Goal: Task Accomplishment & Management: Use online tool/utility

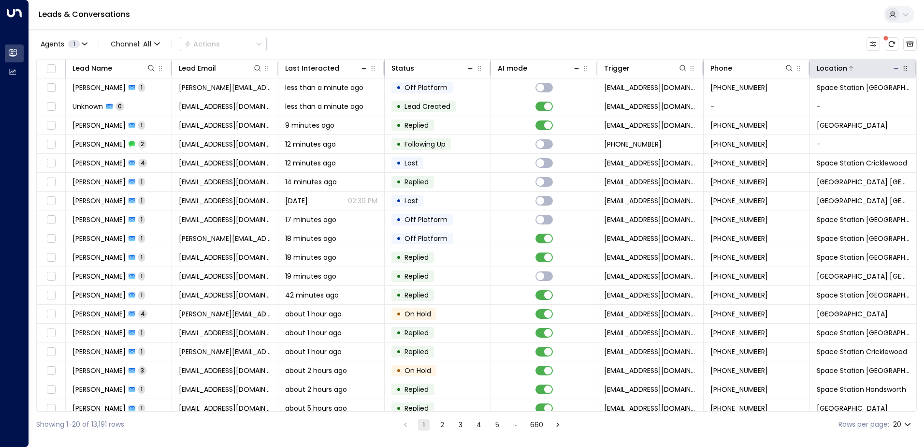
click at [892, 72] on icon at bounding box center [896, 68] width 8 height 8
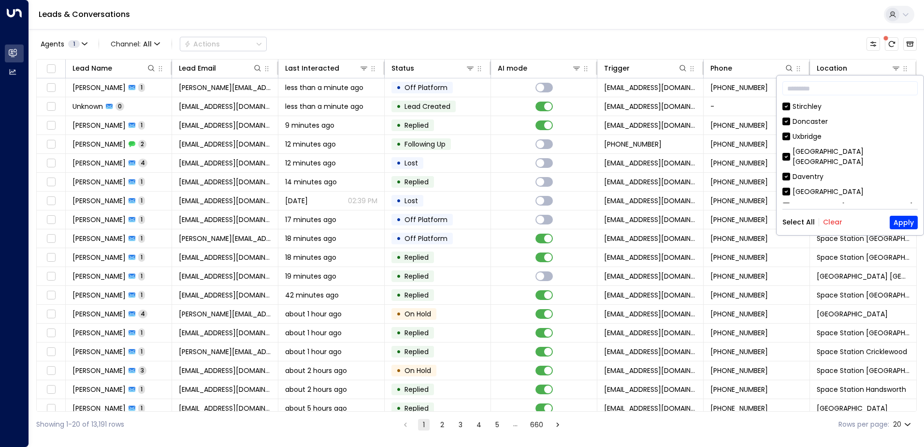
click at [831, 224] on button "Clear" at bounding box center [832, 222] width 19 height 8
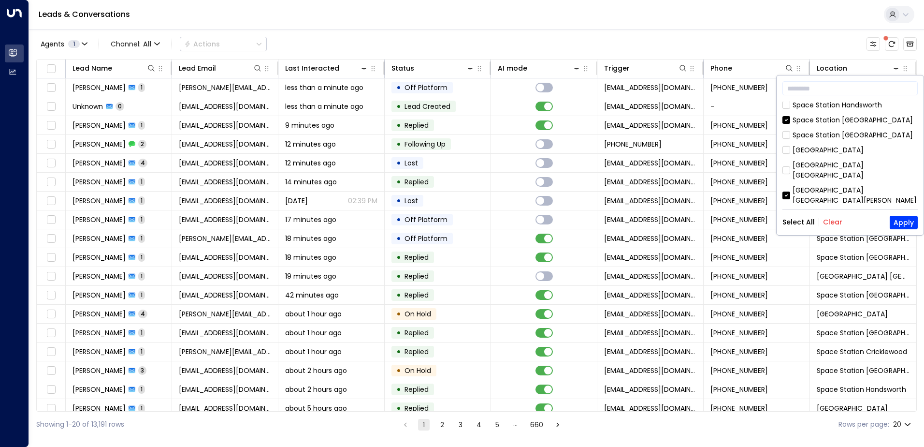
scroll to position [538, 0]
click at [898, 219] on button "Apply" at bounding box center [904, 223] width 28 height 14
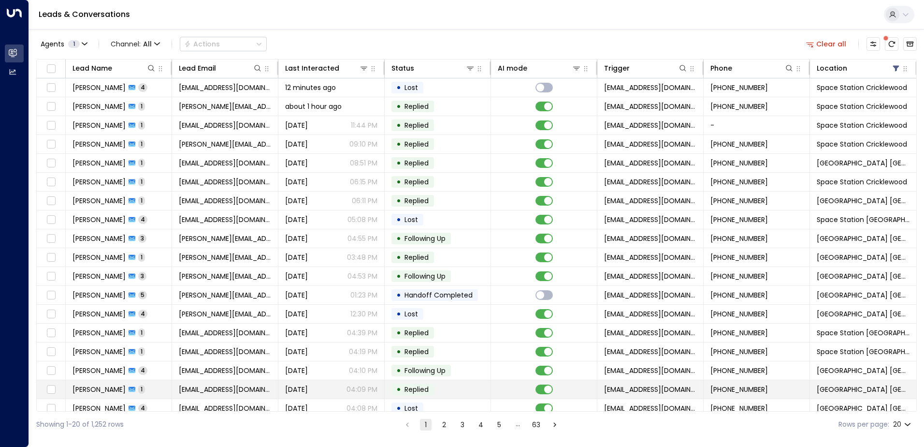
click at [134, 385] on div "[PERSON_NAME] 1" at bounding box center [109, 389] width 73 height 10
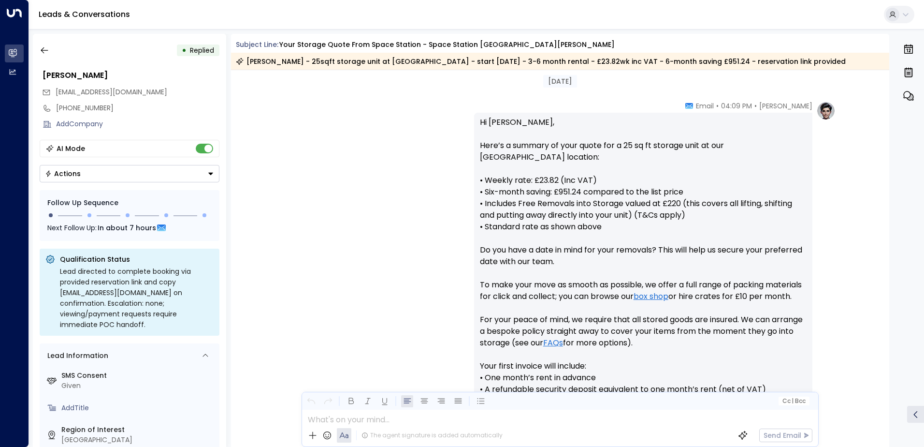
scroll to position [532, 0]
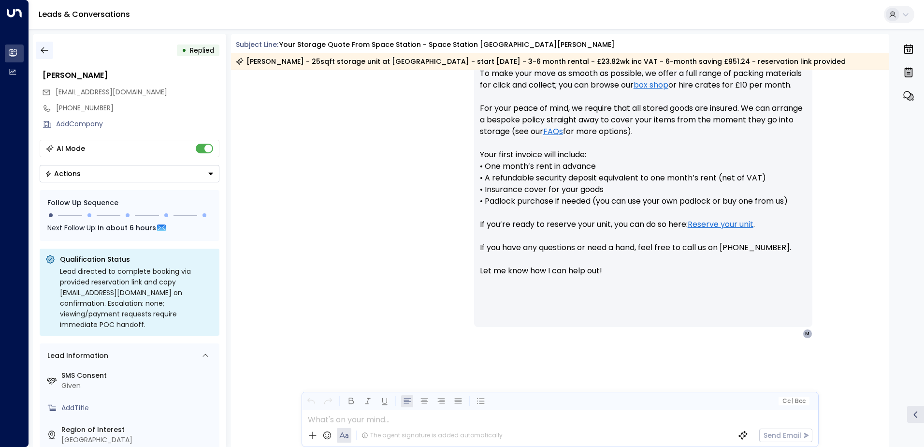
click at [47, 52] on icon "button" at bounding box center [45, 50] width 10 height 10
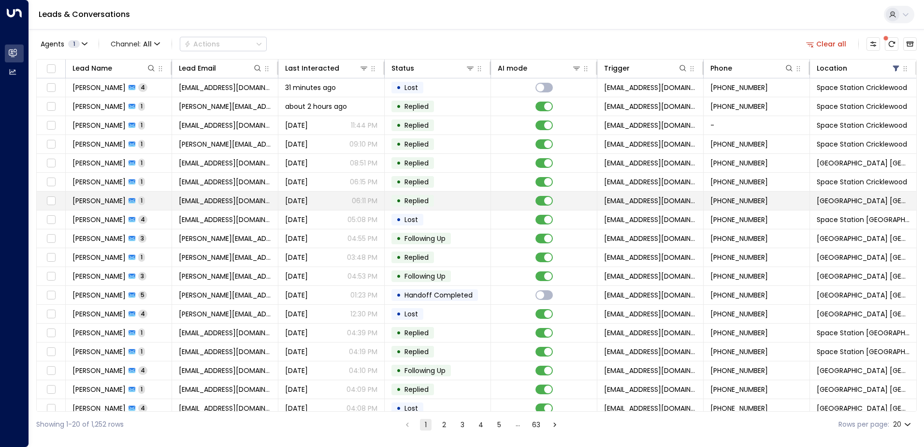
click at [106, 199] on span "[PERSON_NAME]" at bounding box center [99, 201] width 53 height 10
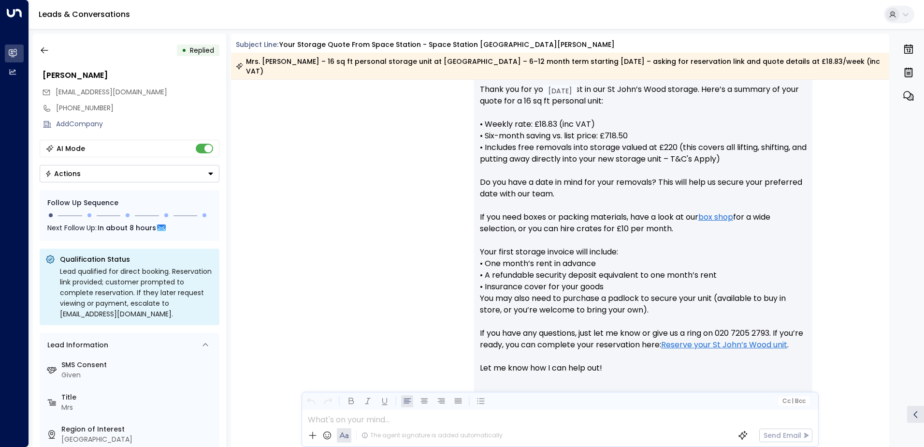
scroll to position [474, 0]
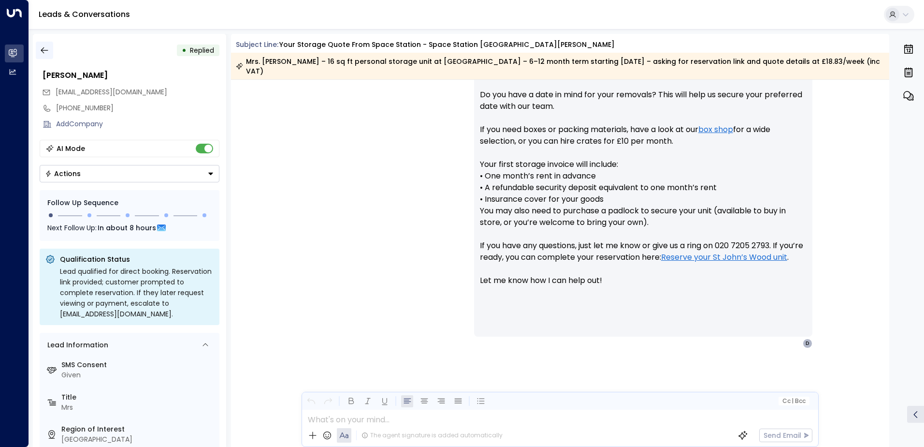
click at [46, 51] on icon "button" at bounding box center [45, 50] width 10 height 10
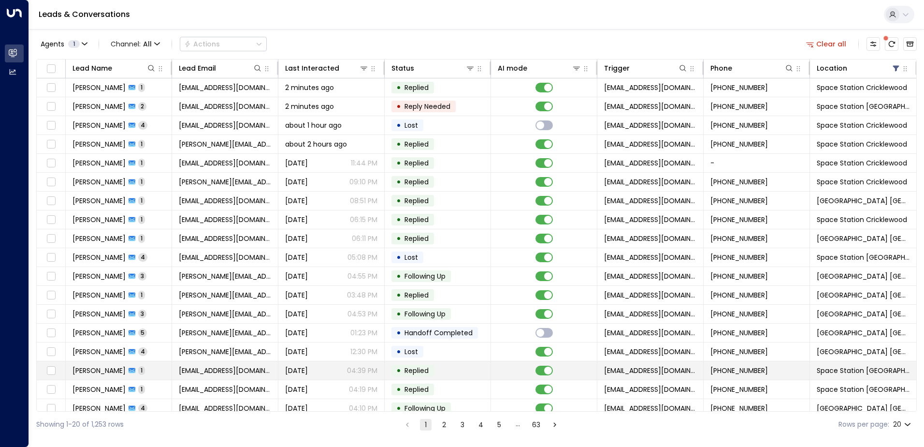
click at [138, 373] on span "1" at bounding box center [141, 370] width 7 height 8
